Goal: Transaction & Acquisition: Purchase product/service

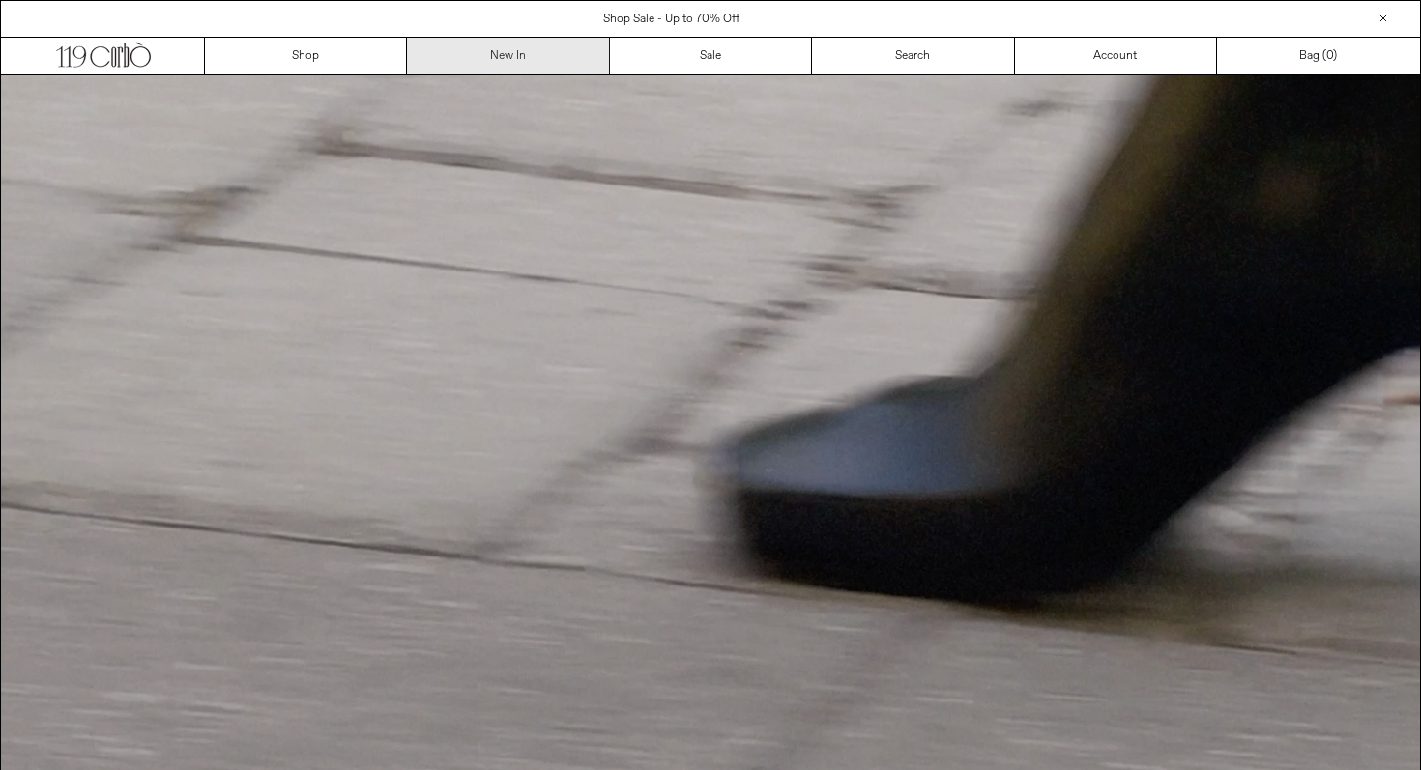
click at [512, 58] on link "New In" at bounding box center [508, 56] width 202 height 37
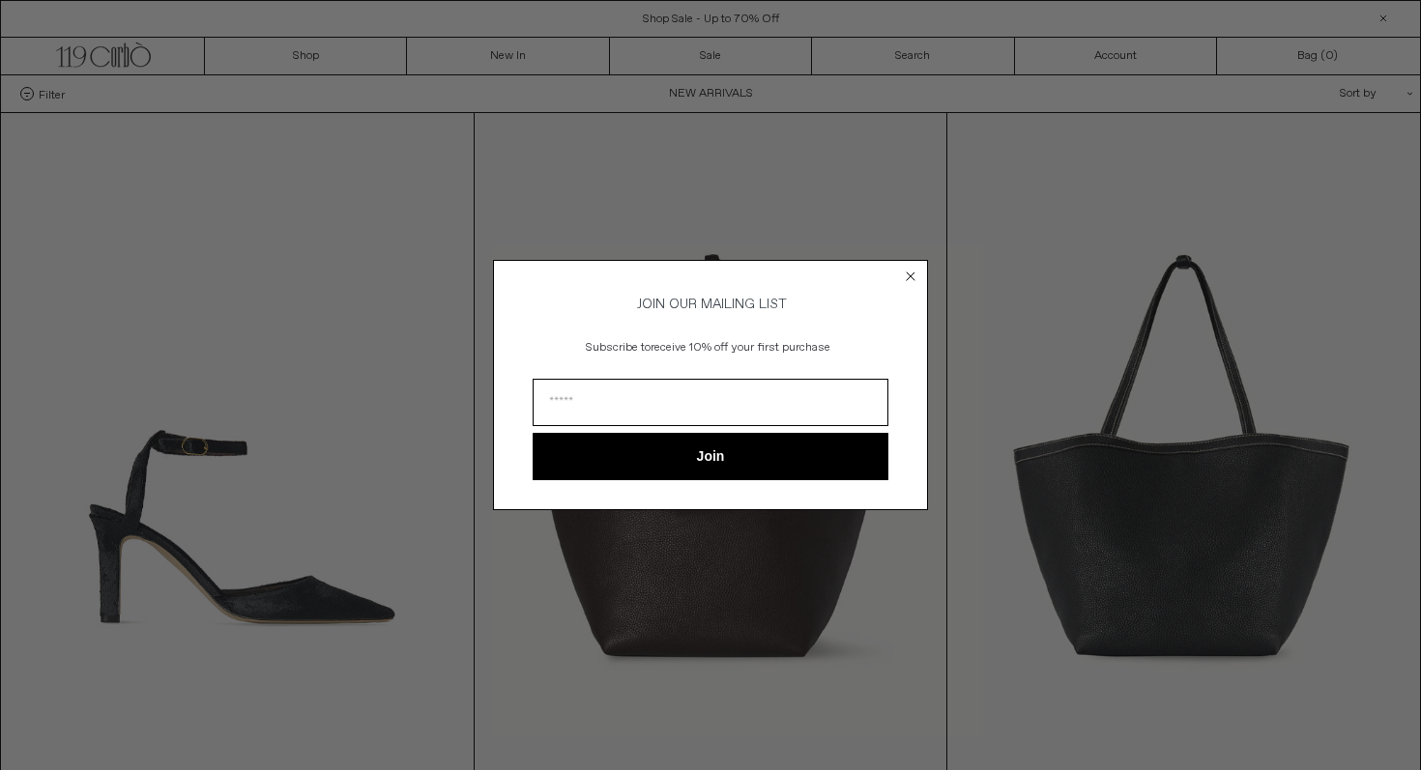
click at [912, 271] on circle "Close dialog" at bounding box center [911, 277] width 18 height 18
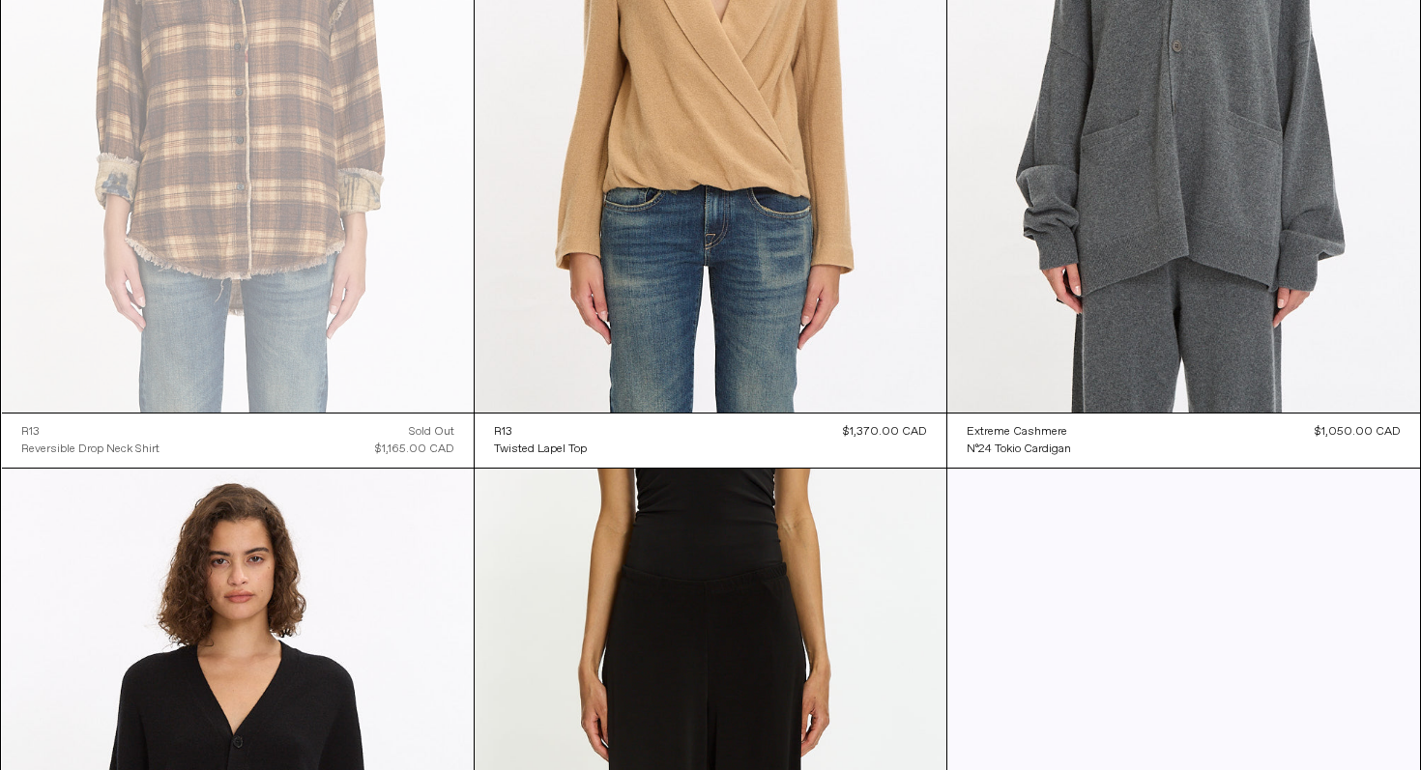
scroll to position [37421, 0]
